Goal: Task Accomplishment & Management: Manage account settings

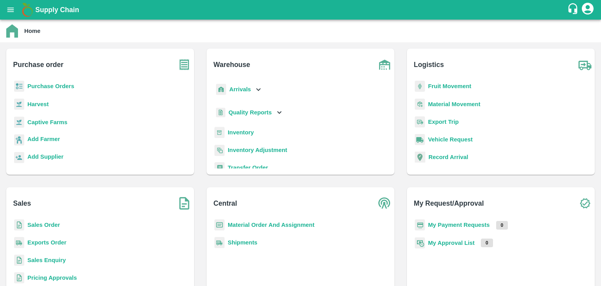
click at [245, 129] on b "Inventory" at bounding box center [241, 132] width 26 height 6
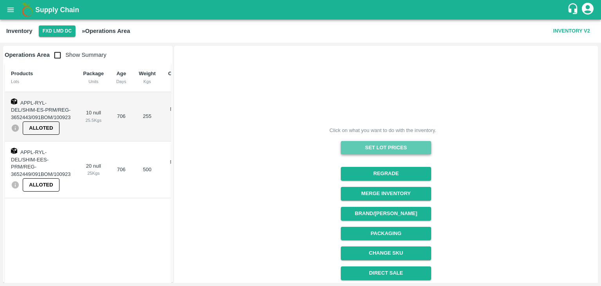
click at [378, 146] on button "Set Lot Prices" at bounding box center [386, 148] width 90 height 14
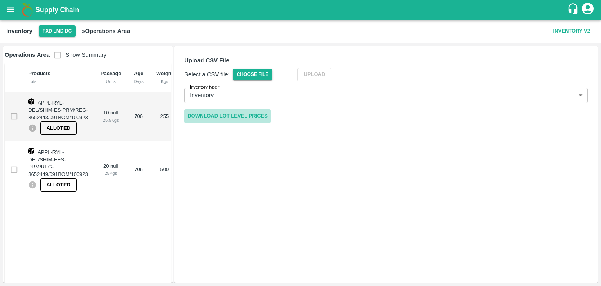
click at [224, 116] on link "Download Lot Level Prices" at bounding box center [227, 116] width 86 height 14
click at [54, 32] on button "FXD LMD DC" at bounding box center [57, 30] width 37 height 11
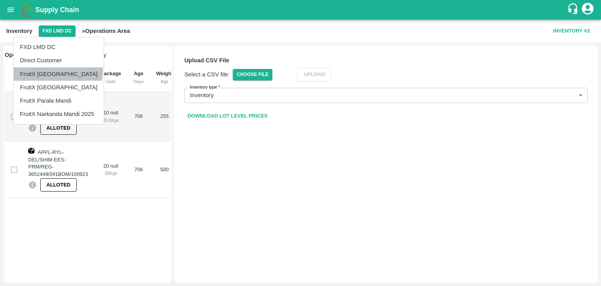
click at [57, 70] on li "FruitX [GEOGRAPHIC_DATA]" at bounding box center [59, 73] width 90 height 13
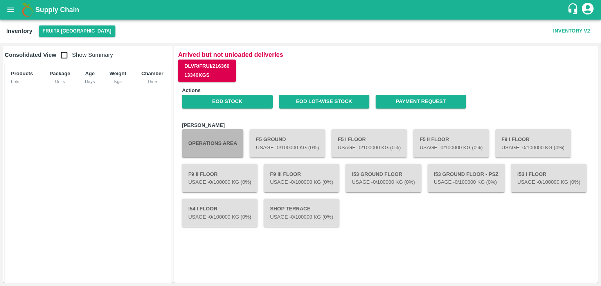
click at [222, 136] on button "Operations Area" at bounding box center [212, 143] width 61 height 28
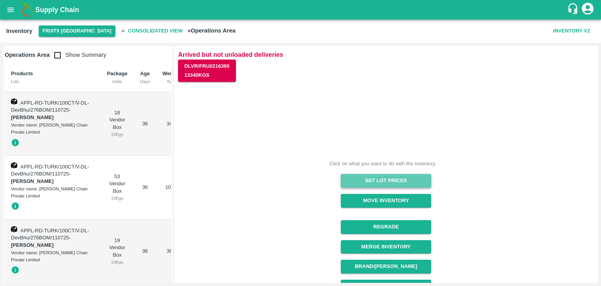
click at [376, 180] on button "Set Lot Prices" at bounding box center [386, 181] width 90 height 14
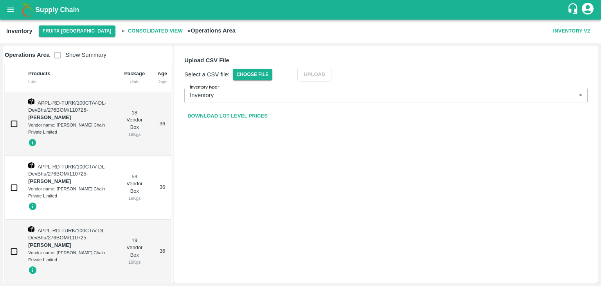
click at [262, 116] on link "Download Lot Level Prices" at bounding box center [227, 116] width 86 height 14
click at [265, 77] on span "Choose File" at bounding box center [253, 74] width 40 height 11
click at [0, 0] on input "Choose File" at bounding box center [0, 0] width 0 height 0
click at [332, 68] on button "Upload" at bounding box center [326, 75] width 34 height 14
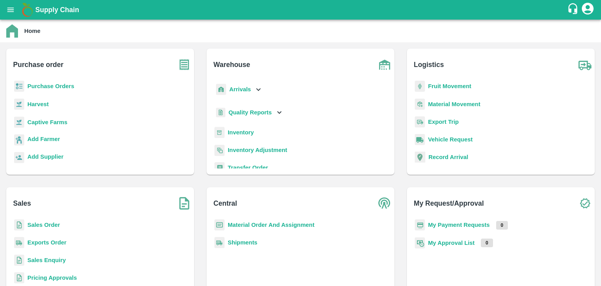
click at [48, 85] on b "Purchase Orders" at bounding box center [50, 86] width 47 height 6
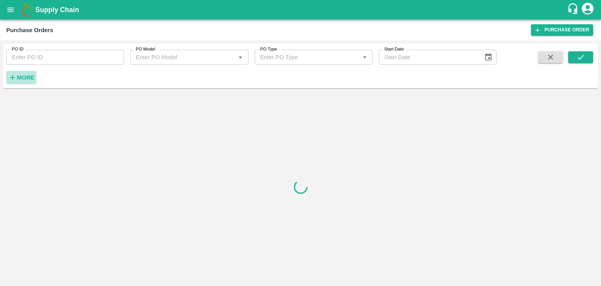
click at [22, 82] on h6 "More" at bounding box center [26, 77] width 18 height 10
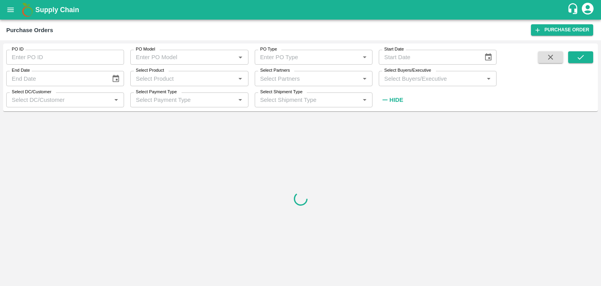
click at [285, 78] on input "Select Partners" at bounding box center [307, 78] width 100 height 10
click at [183, 78] on input "Select Product" at bounding box center [183, 78] width 100 height 10
type input "POM"
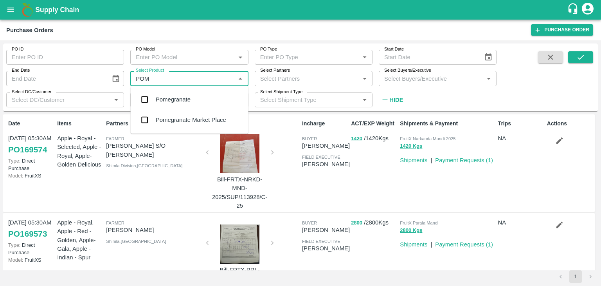
click at [181, 104] on div "Pomegranate" at bounding box center [190, 99] width 118 height 20
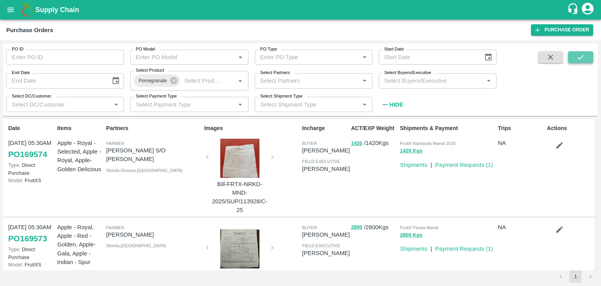
click at [585, 58] on button "submit" at bounding box center [580, 57] width 25 height 12
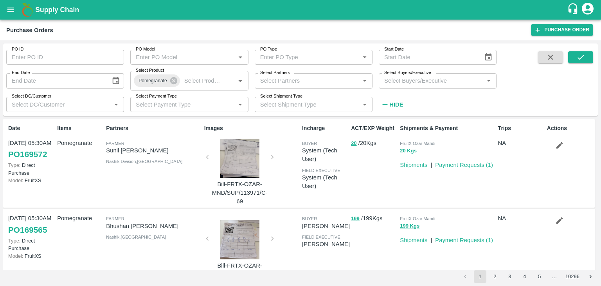
click at [73, 104] on input "Select DC/Customer" at bounding box center [59, 104] width 100 height 10
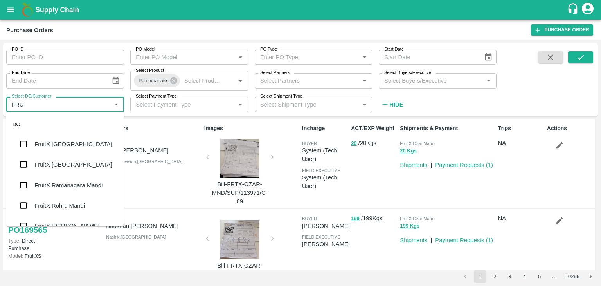
type input "FRUI"
click at [63, 145] on div "FruitX [GEOGRAPHIC_DATA]" at bounding box center [72, 144] width 77 height 9
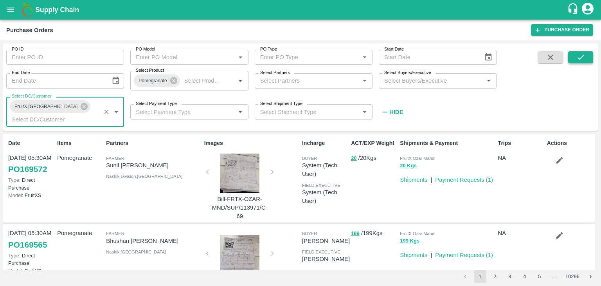
click at [575, 61] on button "submit" at bounding box center [580, 57] width 25 height 12
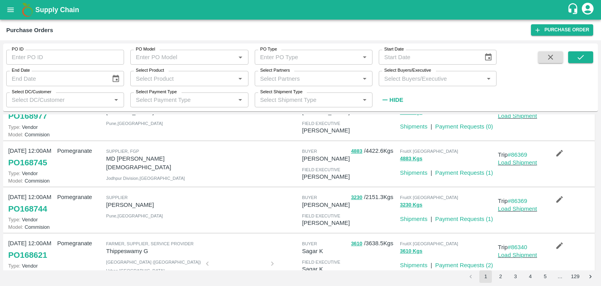
scroll to position [81, 0]
click at [555, 152] on icon "button" at bounding box center [559, 152] width 9 height 9
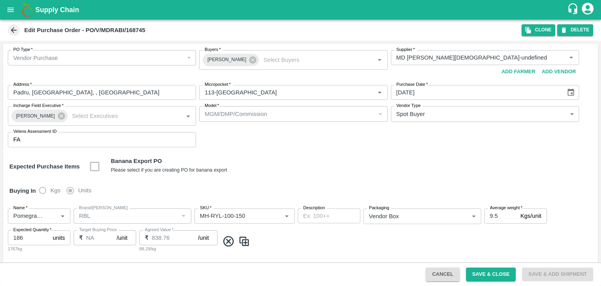
click at [13, 29] on icon at bounding box center [14, 30] width 6 height 6
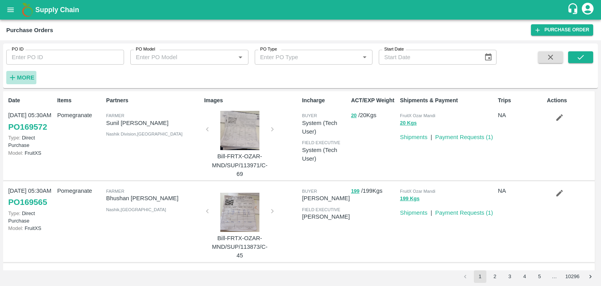
click at [22, 77] on strong "More" at bounding box center [26, 77] width 18 height 6
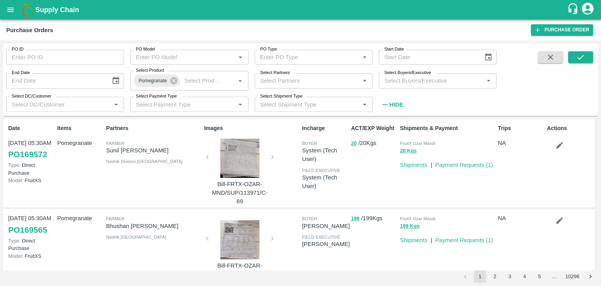
click at [88, 104] on input "Select DC/Customer" at bounding box center [59, 104] width 100 height 10
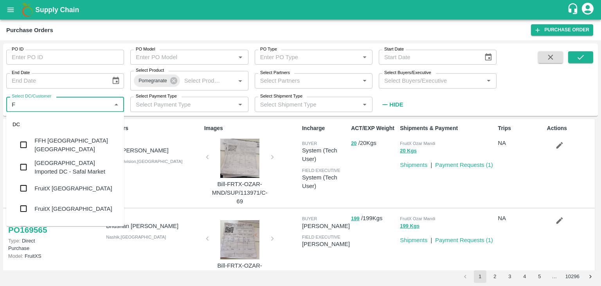
type input "FR"
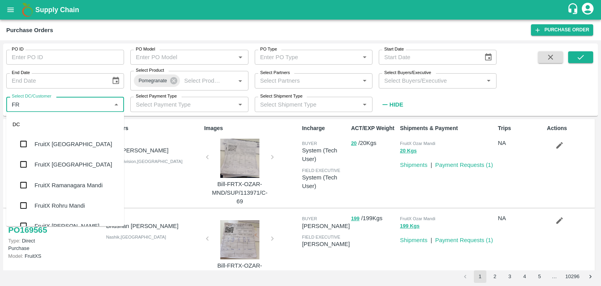
click at [83, 144] on div "FruitX [GEOGRAPHIC_DATA]" at bounding box center [65, 144] width 118 height 20
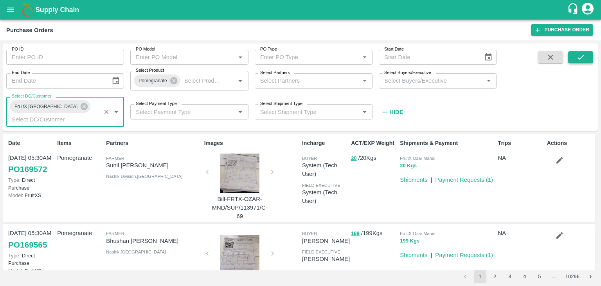
click at [582, 57] on icon "submit" at bounding box center [580, 57] width 9 height 9
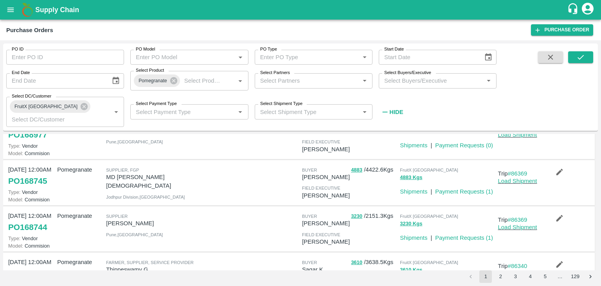
scroll to position [80, 0]
click at [44, 174] on link "PO 168745" at bounding box center [27, 181] width 39 height 14
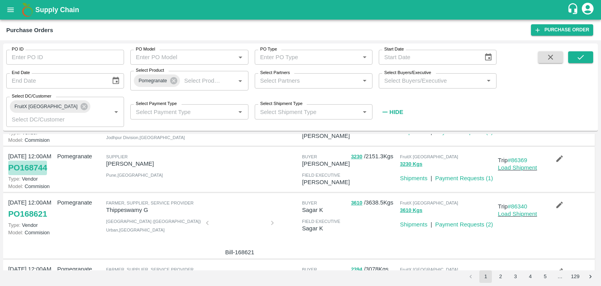
click at [41, 160] on link "PO 168744" at bounding box center [27, 167] width 39 height 14
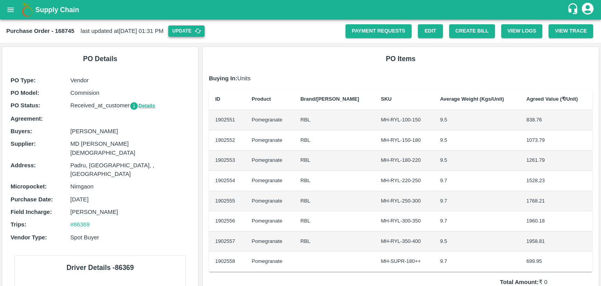
click at [205, 35] on button "Update" at bounding box center [186, 30] width 36 height 11
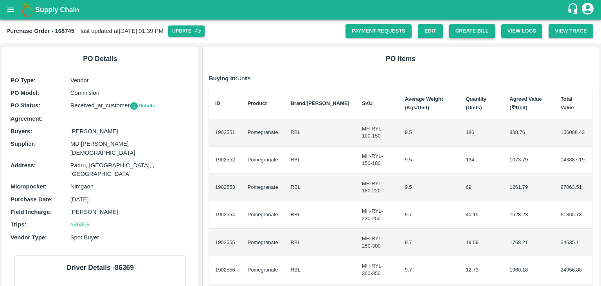
click at [472, 33] on button "Create Bill" at bounding box center [472, 31] width 46 height 14
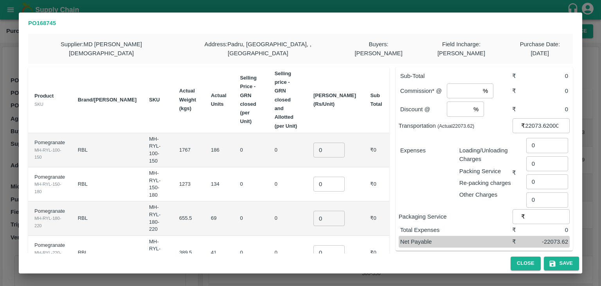
click at [12, 53] on div "PO 168745 Supplier : MD [PERSON_NAME][DEMOGRAPHIC_DATA] Address : [GEOGRAPHIC_D…" at bounding box center [300, 143] width 601 height 286
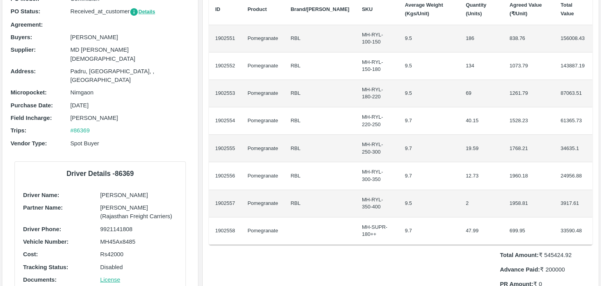
scroll to position [87, 0]
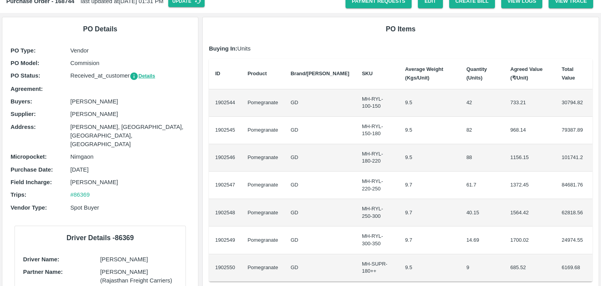
scroll to position [17, 0]
